Goal: Task Accomplishment & Management: Use online tool/utility

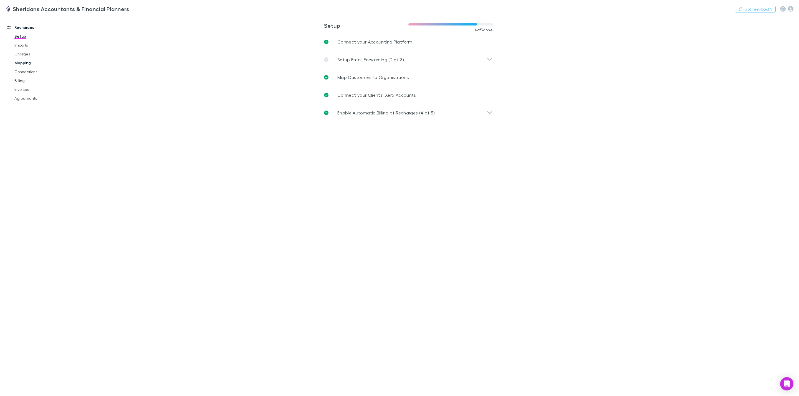
click at [30, 62] on link "Mapping" at bounding box center [45, 63] width 72 height 9
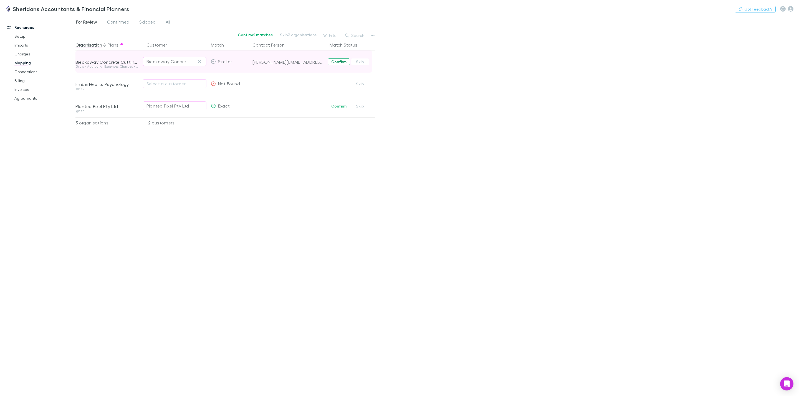
click at [343, 62] on button "Confirm" at bounding box center [339, 62] width 22 height 7
click at [342, 106] on button "Confirm" at bounding box center [339, 106] width 22 height 7
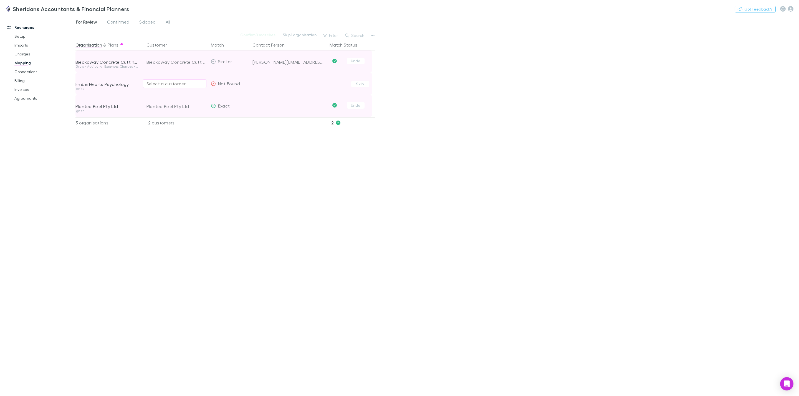
click at [181, 83] on div "Select a customer" at bounding box center [174, 83] width 56 height 7
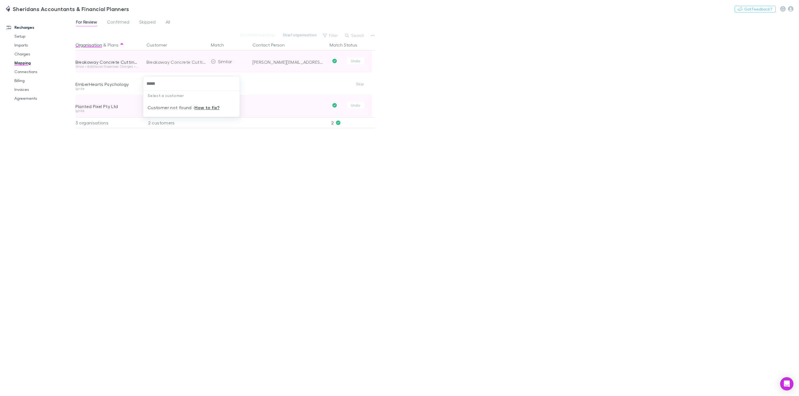
type input "*****"
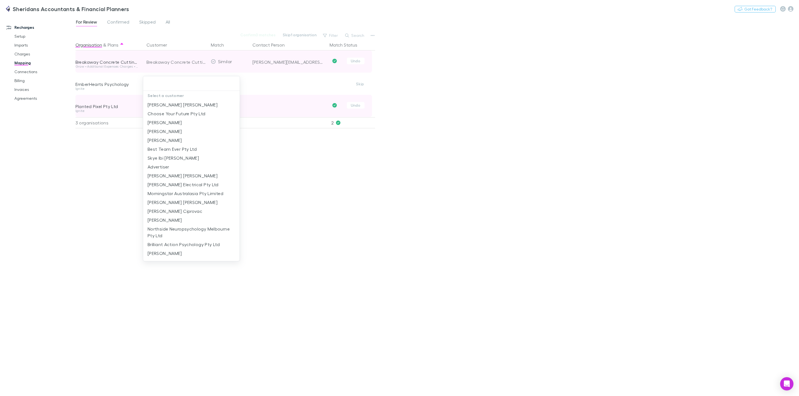
click at [101, 84] on div at bounding box center [399, 198] width 799 height 396
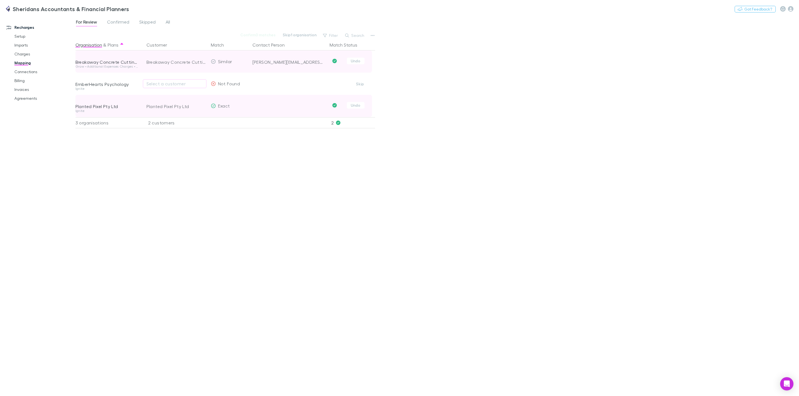
click at [188, 242] on div "Organisation & Plans Customer Match Contact Person Match Status Breakaway Concr…" at bounding box center [225, 215] width 301 height 353
